Goal: Task Accomplishment & Management: Manage account settings

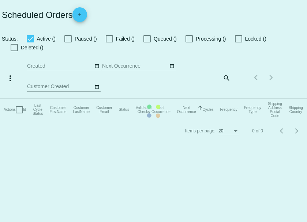
type input "08/28/2025 - 08/29/2025"
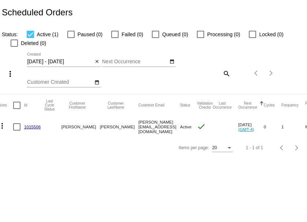
scroll to position [0, 0]
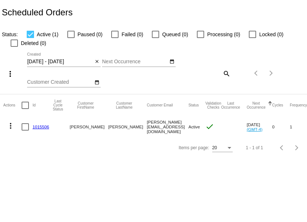
click at [38, 127] on link "1015506" at bounding box center [41, 126] width 16 height 5
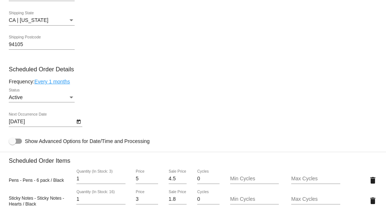
scroll to position [303, 0]
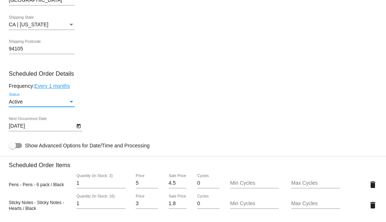
click at [49, 101] on div "Active" at bounding box center [38, 102] width 59 height 6
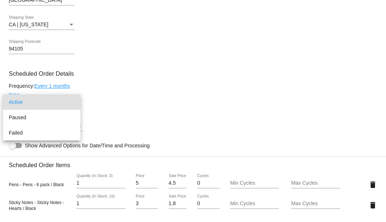
click at [133, 81] on div at bounding box center [193, 111] width 386 height 222
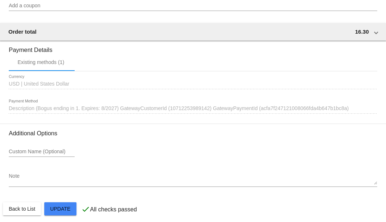
scroll to position [635, 0]
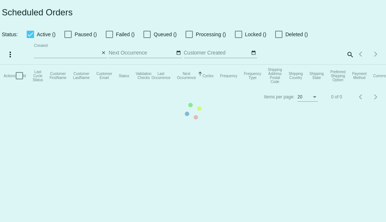
type input "08/28/2025 - 08/29/2025"
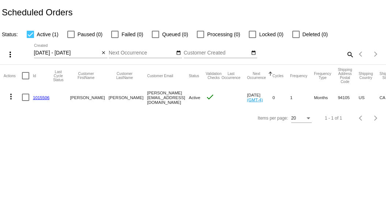
click at [32, 31] on div at bounding box center [30, 34] width 7 height 7
click at [30, 38] on input "Active (1)" at bounding box center [30, 38] width 0 height 0
checkbox input "false"
click at [105, 52] on mat-icon "close" at bounding box center [103, 53] width 5 height 6
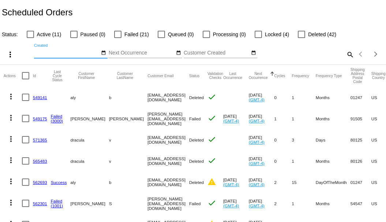
click at [154, 53] on input "Next Occurrence" at bounding box center [142, 53] width 66 height 6
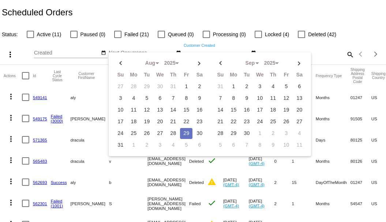
click at [184, 56] on input "Customer Created" at bounding box center [217, 53] width 66 height 6
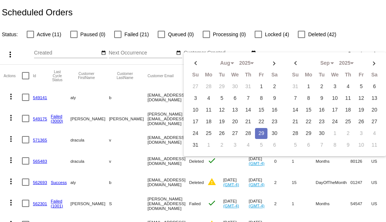
click at [141, 64] on div "Aug Jan Feb Mar Apr Su Mo Tu We Th" at bounding box center [146, 54] width 74 height 21
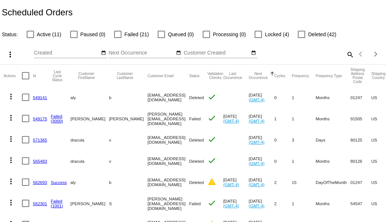
click at [346, 60] on mat-icon "search" at bounding box center [350, 54] width 9 height 11
click at [313, 56] on input "Search" at bounding box center [306, 53] width 96 height 6
type input "tony@qpilot.cloud"
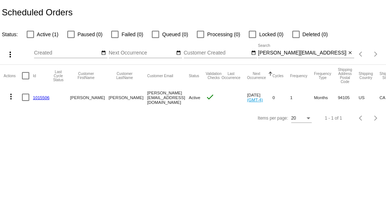
drag, startPoint x: 221, startPoint y: 93, endPoint x: 224, endPoint y: 100, distance: 7.2
click at [247, 100] on mat-cell "Sep 29 2025 (GMT-4)" at bounding box center [260, 97] width 26 height 21
click at [25, 98] on div at bounding box center [25, 97] width 7 height 7
click at [25, 101] on input "checkbox" at bounding box center [25, 101] width 0 height 0
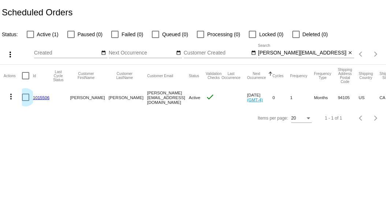
checkbox input "true"
click at [25, 98] on div at bounding box center [25, 97] width 7 height 7
click at [25, 101] on input "checkbox" at bounding box center [25, 101] width 0 height 0
checkbox input "false"
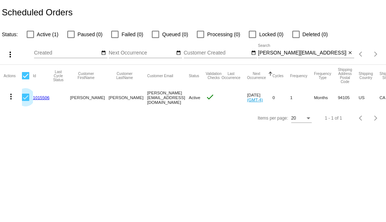
checkbox input "false"
click at [11, 96] on mat-icon "more_vert" at bounding box center [11, 96] width 9 height 9
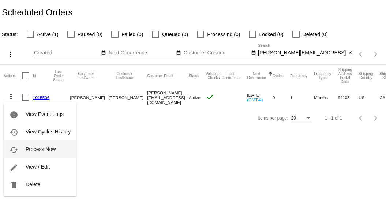
click at [48, 146] on button "cached Process Now" at bounding box center [40, 150] width 73 height 18
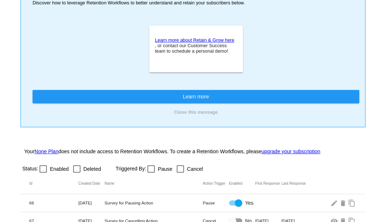
scroll to position [143, 0]
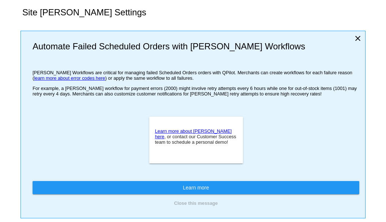
type input "If no changes are made, we will automatically retry processing your {{Scheduled…"
type input "If no changes are made, we will automatically {{DunningAction}} your {{Schedule…"
type input "Your {{ScheduledOrder}} was {{DunningAction}}."
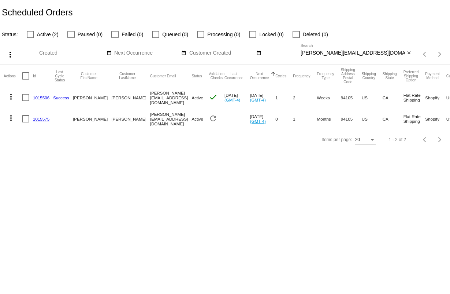
click at [41, 95] on link "1015506" at bounding box center [41, 97] width 16 height 5
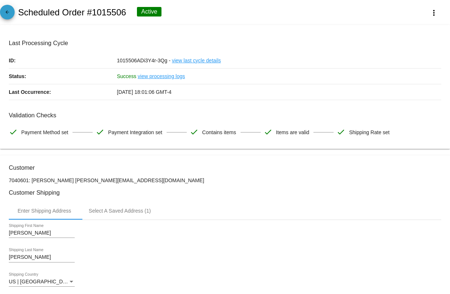
click at [7, 10] on mat-icon "arrow_back" at bounding box center [7, 14] width 9 height 9
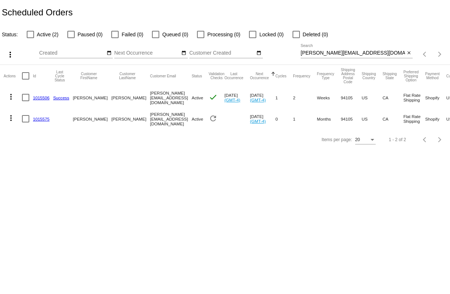
click at [36, 97] on link "1015506" at bounding box center [41, 97] width 16 height 5
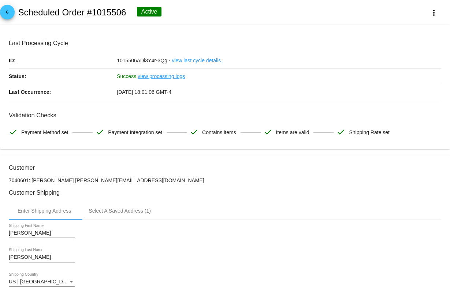
click at [11, 15] on mat-icon "arrow_back" at bounding box center [7, 14] width 9 height 9
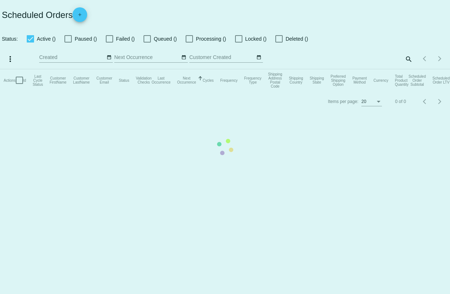
checkbox input "false"
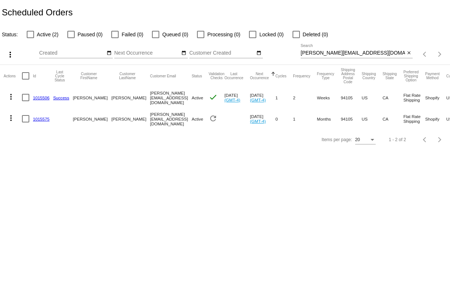
click at [8, 98] on mat-icon "more_vert" at bounding box center [11, 96] width 9 height 9
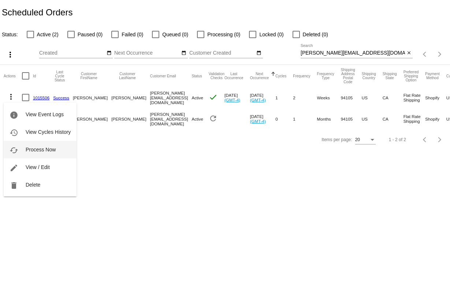
click at [41, 145] on button "cached Process Now" at bounding box center [40, 150] width 73 height 18
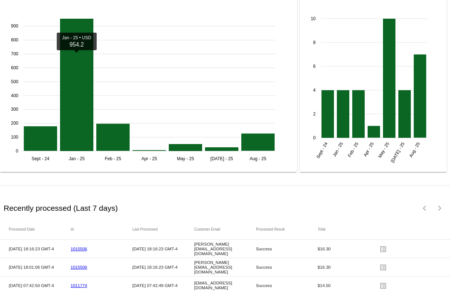
scroll to position [662, 0]
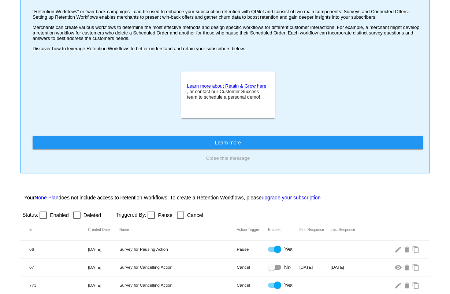
scroll to position [66, 0]
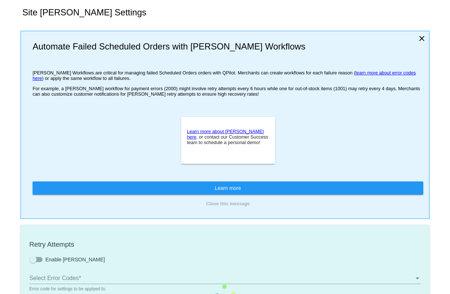
type input "If no changes are made, we will automatically retry processing your {{Scheduled…"
type input "If no changes are made, we will automatically {{DunningAction}} your {{Schedule…"
type input "Your {{ScheduledOrder}} was {{DunningAction}}."
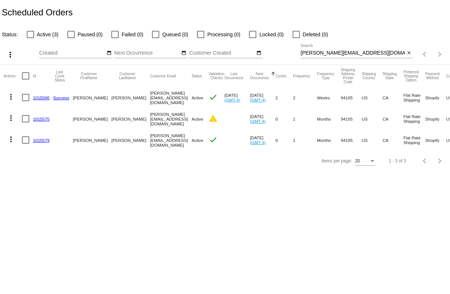
click at [40, 138] on link "1015579" at bounding box center [41, 140] width 16 height 5
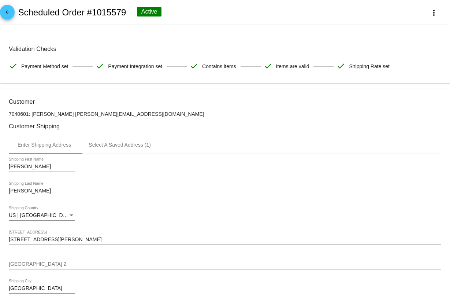
drag, startPoint x: 15, startPoint y: 44, endPoint x: 407, endPoint y: 72, distance: 393.1
click at [407, 72] on mat-card-content "Validation Checks check Payment Method set check Payment Integration set check …" at bounding box center [225, 54] width 432 height 40
drag, startPoint x: 407, startPoint y: 72, endPoint x: 400, endPoint y: 72, distance: 7.3
click at [407, 73] on div "Validation Checks check Payment Method set check Payment Integration set check …" at bounding box center [225, 59] width 432 height 28
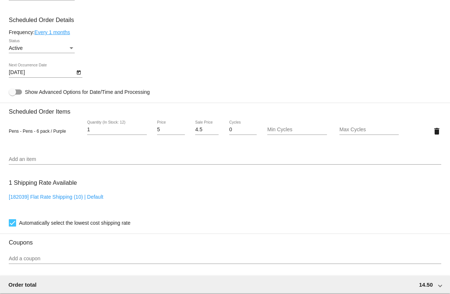
scroll to position [340, 0]
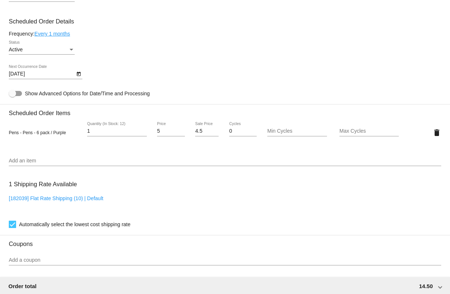
click at [30, 166] on div at bounding box center [225, 165] width 432 height 0
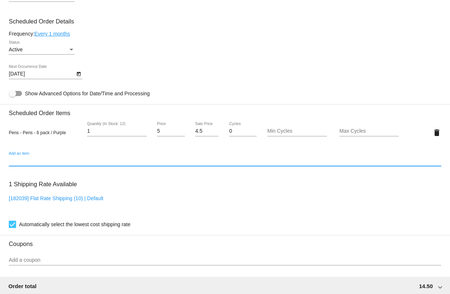
click at [32, 163] on input "Add an item" at bounding box center [225, 161] width 432 height 6
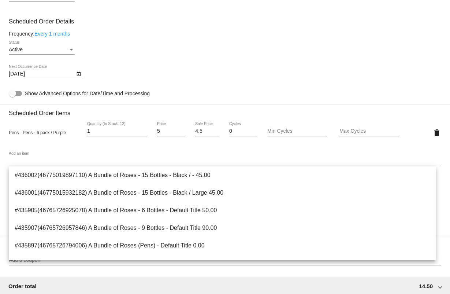
click at [57, 141] on div "Pens - Pens - 6 pack / Purple 1 Quantity (In Stock: 12) 5 Price 4.5 Sale Price …" at bounding box center [225, 132] width 432 height 21
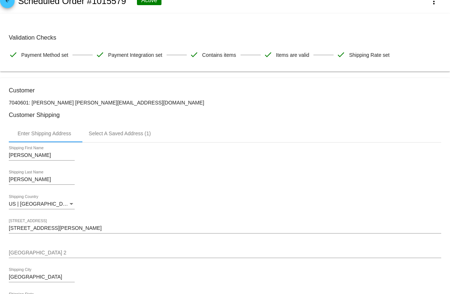
scroll to position [0, 0]
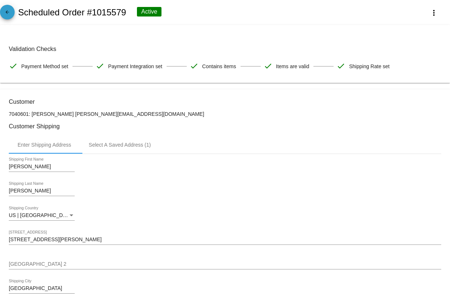
click at [8, 12] on mat-icon "arrow_back" at bounding box center [7, 14] width 9 height 9
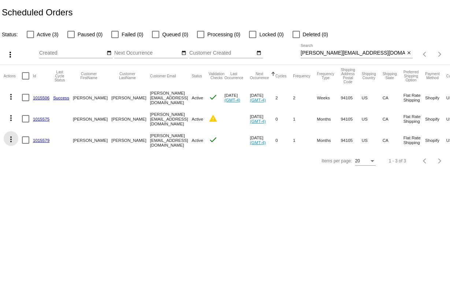
click at [9, 138] on mat-icon "more_vert" at bounding box center [11, 139] width 9 height 9
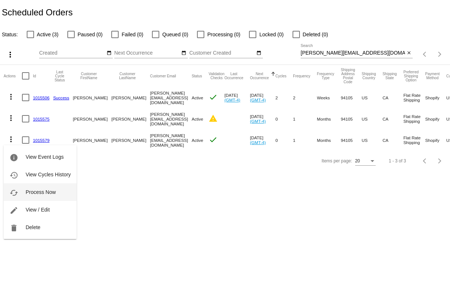
click at [40, 187] on button "cached Process Now" at bounding box center [40, 192] width 73 height 18
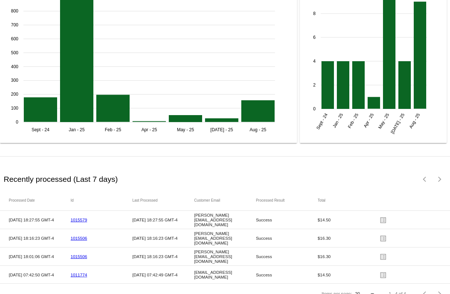
scroll to position [851, 0]
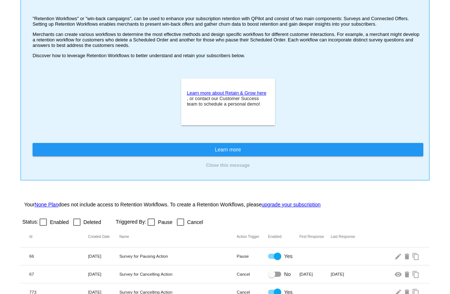
scroll to position [66, 0]
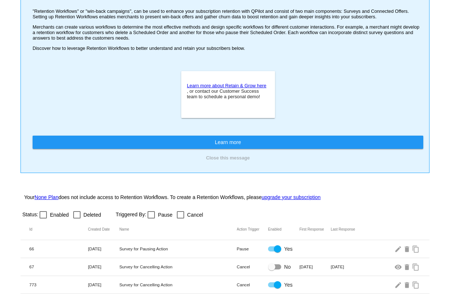
drag, startPoint x: 122, startPoint y: 248, endPoint x: 174, endPoint y: 251, distance: 52.1
click at [174, 251] on mat-row "66 [DATE] Survey for Pausing Action Pause Yes edit delete content_copy" at bounding box center [224, 249] width 409 height 18
click at [174, 251] on mat-row "66 10/22/2024 Survey for Pausing Action Pause Yes edit delete content_copy" at bounding box center [224, 249] width 409 height 18
drag, startPoint x: 126, startPoint y: 249, endPoint x: 189, endPoint y: 251, distance: 63.4
click at [189, 251] on mat-row "66 10/22/2024 Survey for Pausing Action Pause Yes edit delete content_copy" at bounding box center [224, 249] width 409 height 18
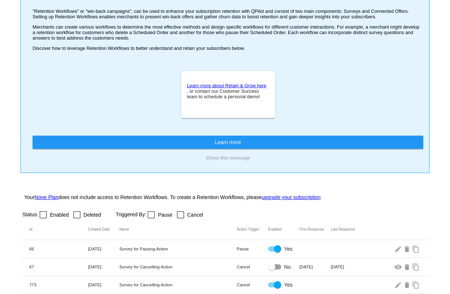
click at [189, 251] on mat-row "66 10/22/2024 Survey for Pausing Action Pause Yes edit delete content_copy" at bounding box center [224, 249] width 409 height 18
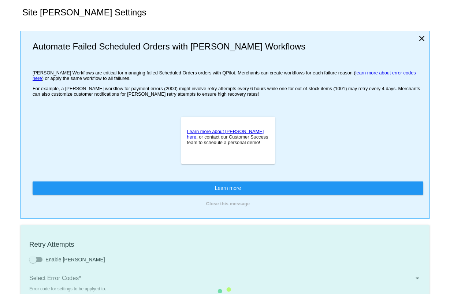
type input "If no changes are made, we will automatically retry processing your {{Scheduled…"
type input "If no changes are made, we will automatically {{DunningAction}} your {{Schedule…"
type input "Your {{ScheduledOrder}} was {{DunningAction}}."
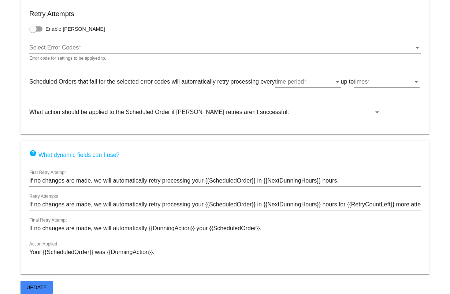
scroll to position [255, 0]
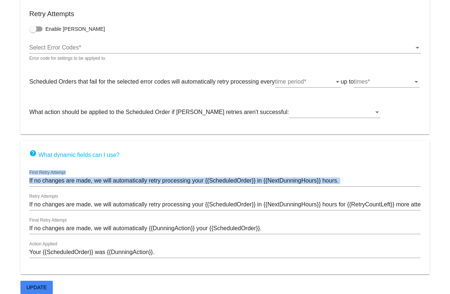
drag, startPoint x: 55, startPoint y: 175, endPoint x: 93, endPoint y: 195, distance: 42.1
click at [93, 195] on mat-card "help What dynamic fields can I use? If no changes are made, we will automatical…" at bounding box center [224, 207] width 409 height 133
click at [92, 194] on div "If no changes are made, we will automatically retry processing your {{Scheduled…" at bounding box center [224, 202] width 391 height 16
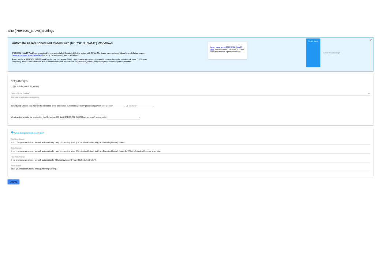
scroll to position [0, 0]
